Goal: Task Accomplishment & Management: Manage account settings

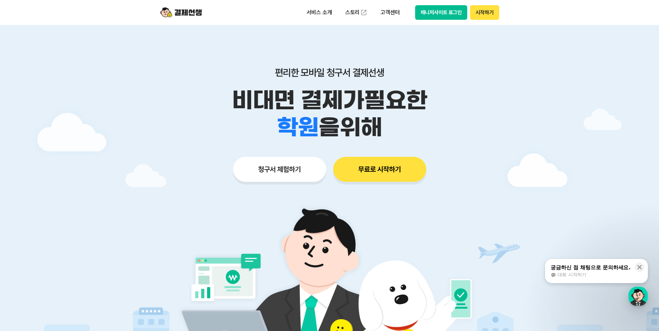
click at [441, 12] on button "매니저사이트 로그인" at bounding box center [441, 12] width 52 height 15
click at [432, 10] on button "매니저사이트 로그인" at bounding box center [441, 12] width 52 height 15
click at [436, 14] on button "매니저사이트 로그인" at bounding box center [441, 12] width 52 height 15
click at [454, 14] on button "매니저사이트 로그인" at bounding box center [441, 12] width 52 height 15
click at [433, 12] on button "매니저사이트 로그인" at bounding box center [441, 12] width 52 height 15
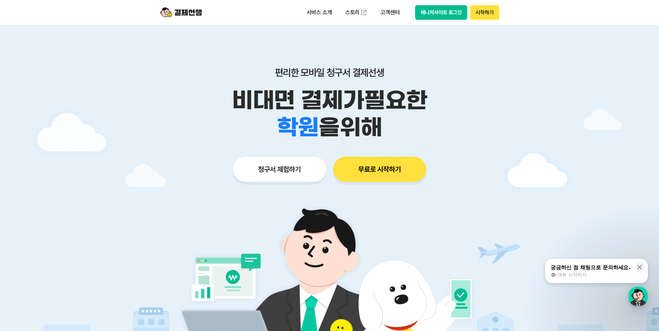
click at [433, 18] on button "매니저사이트 로그인" at bounding box center [441, 12] width 52 height 15
click at [434, 12] on button "매니저사이트 로그인" at bounding box center [441, 12] width 52 height 15
click at [444, 14] on button "매니저사이트 로그인" at bounding box center [441, 12] width 52 height 15
